Goal: Task Accomplishment & Management: Manage account settings

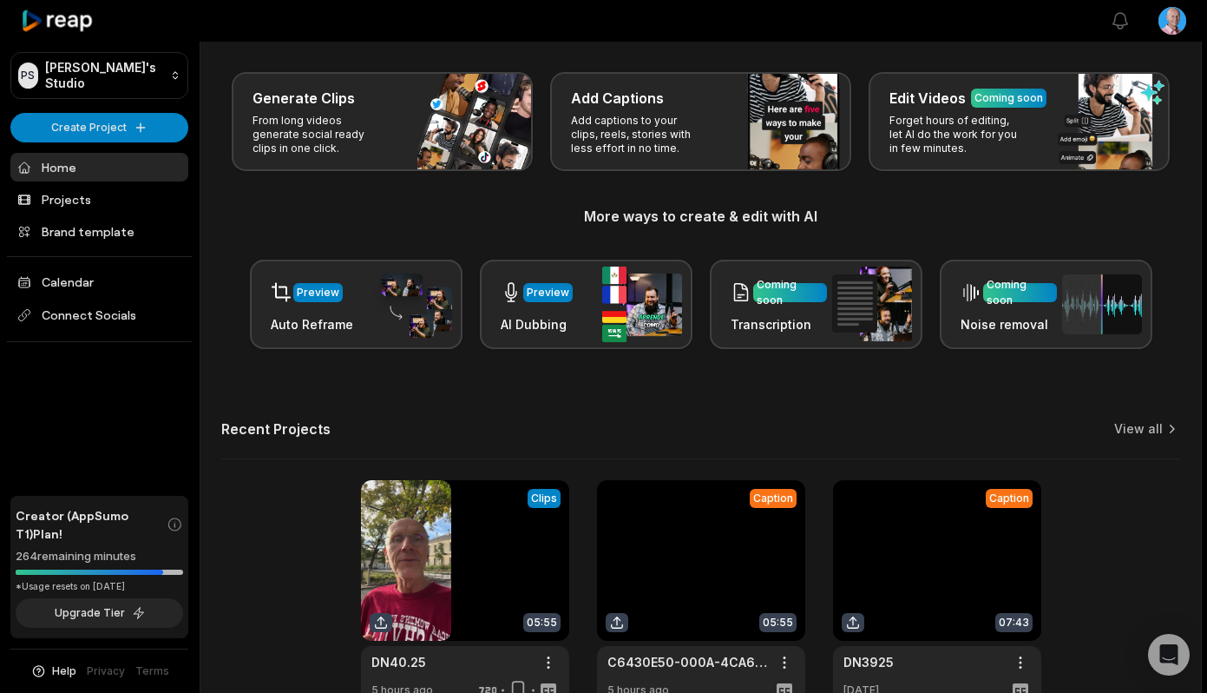
scroll to position [174, 0]
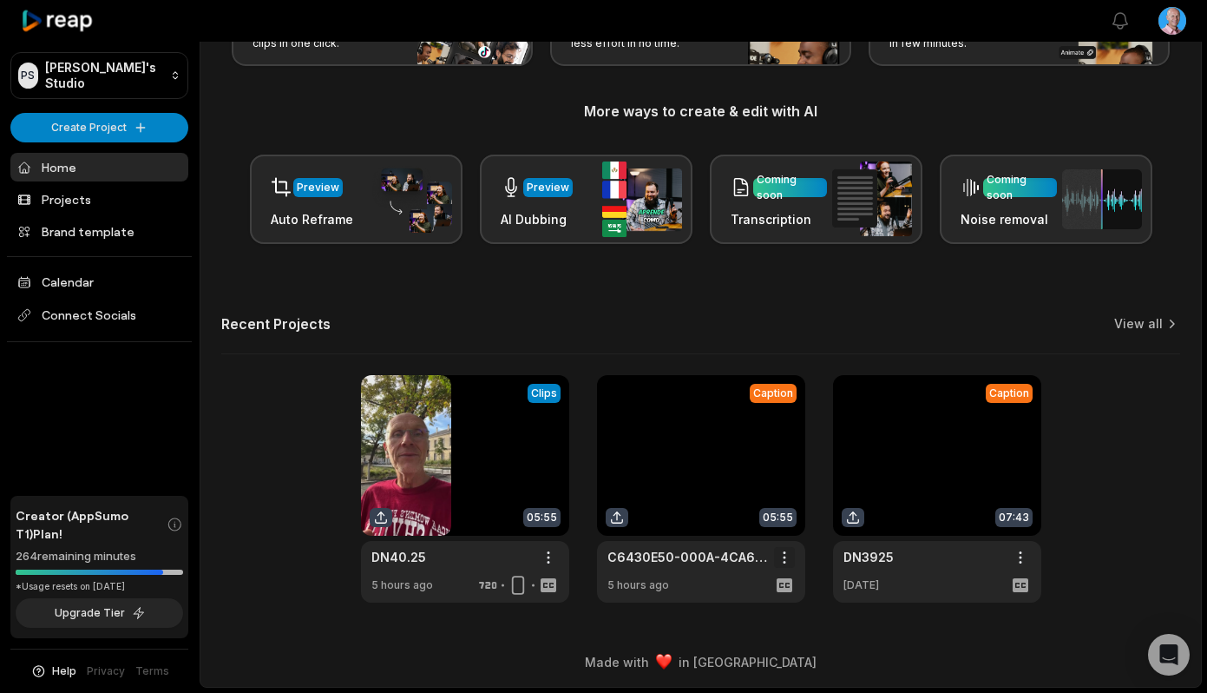
click at [785, 519] on html "PS [PERSON_NAME]'s Studio Create Project Home Projects Brand template Calendar …" at bounding box center [603, 172] width 1207 height 693
click at [744, 614] on span "Delete" at bounding box center [732, 618] width 38 height 18
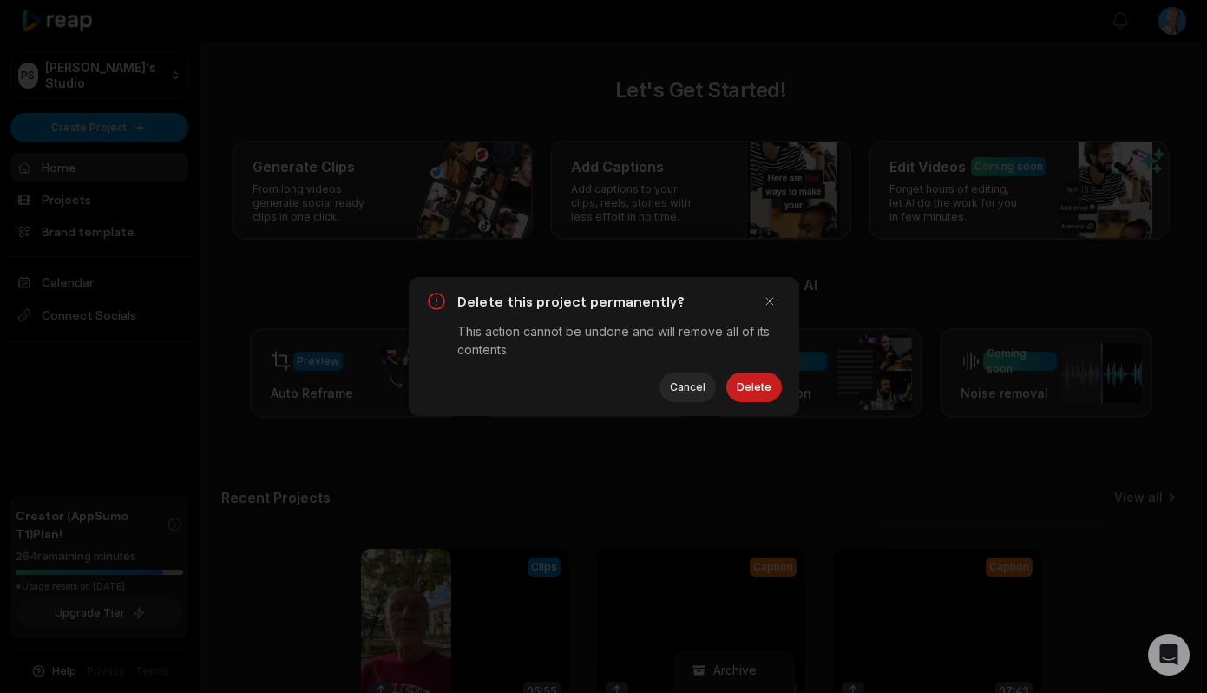
scroll to position [0, 0]
click at [759, 391] on button "Delete" at bounding box center [755, 387] width 56 height 30
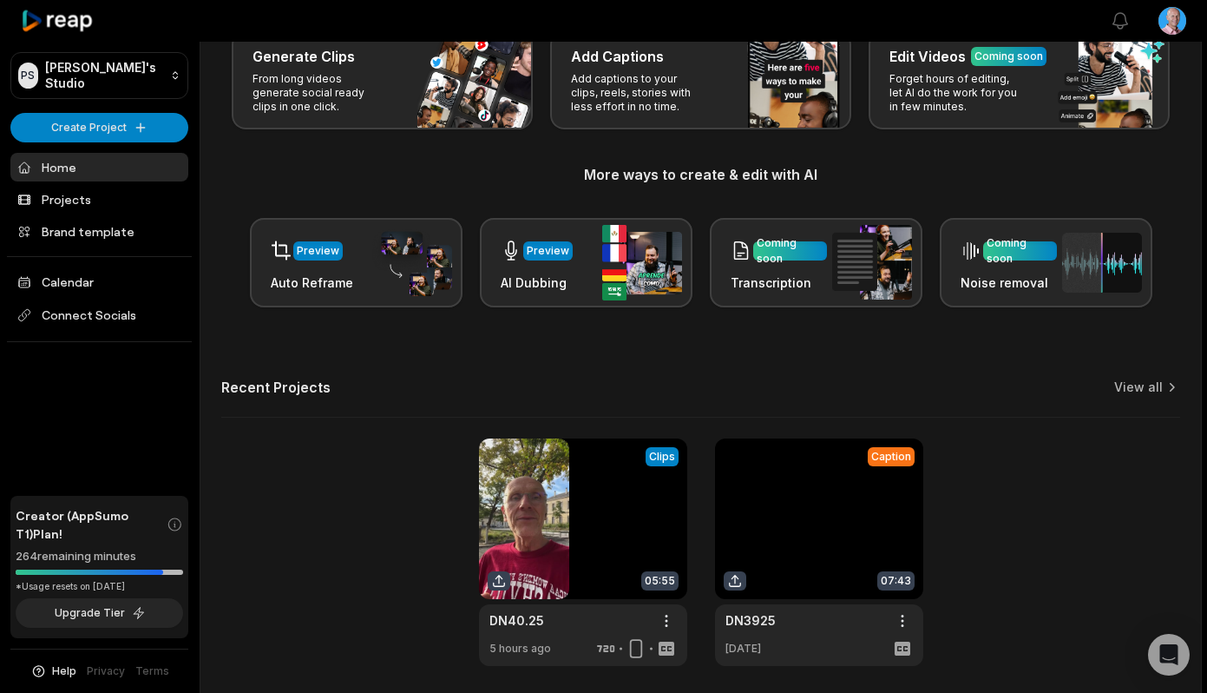
scroll to position [174, 0]
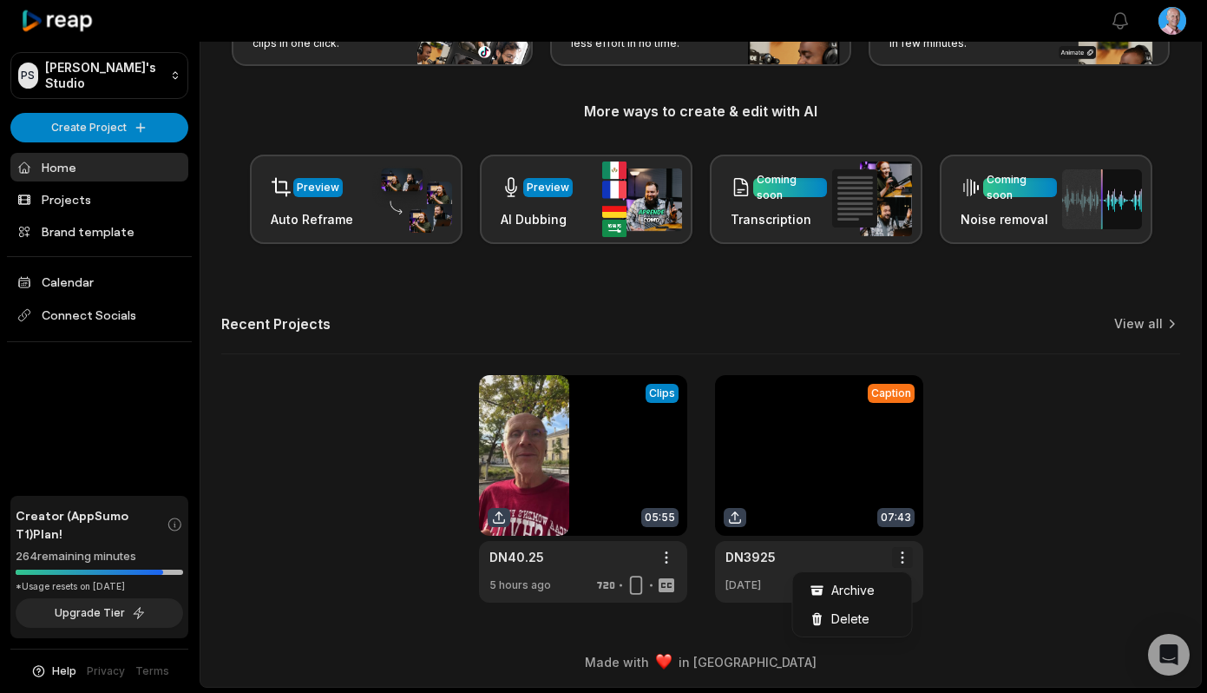
click at [906, 519] on html "PS [PERSON_NAME]'s Studio Create Project Home Projects Brand template Calendar …" at bounding box center [603, 172] width 1207 height 693
click at [842, 615] on span "Delete" at bounding box center [851, 618] width 38 height 18
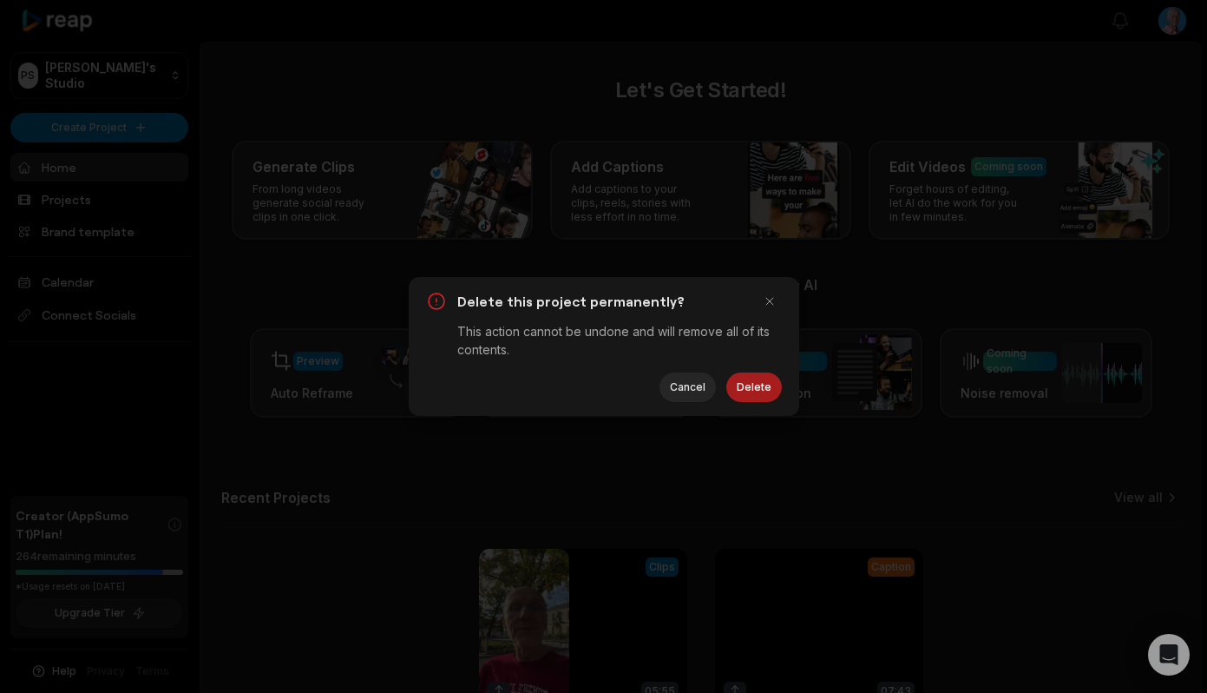
click at [751, 386] on button "Delete" at bounding box center [755, 387] width 56 height 30
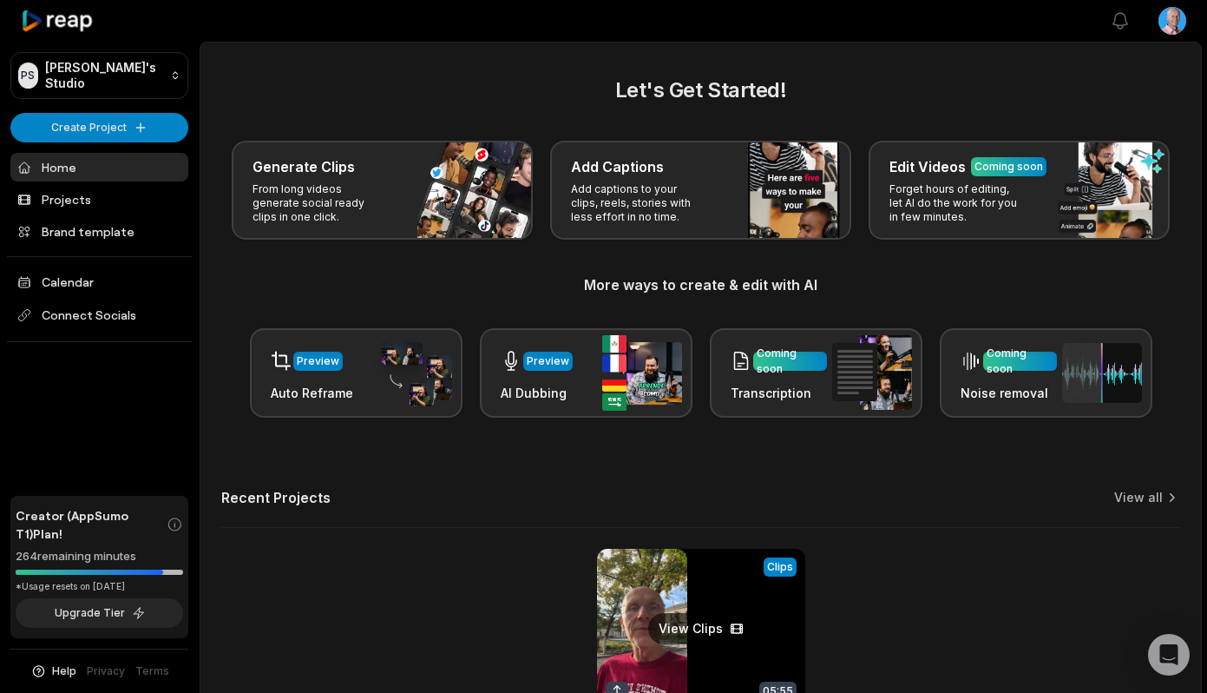
click at [711, 630] on link at bounding box center [701, 662] width 208 height 227
